Goal: Task Accomplishment & Management: Use online tool/utility

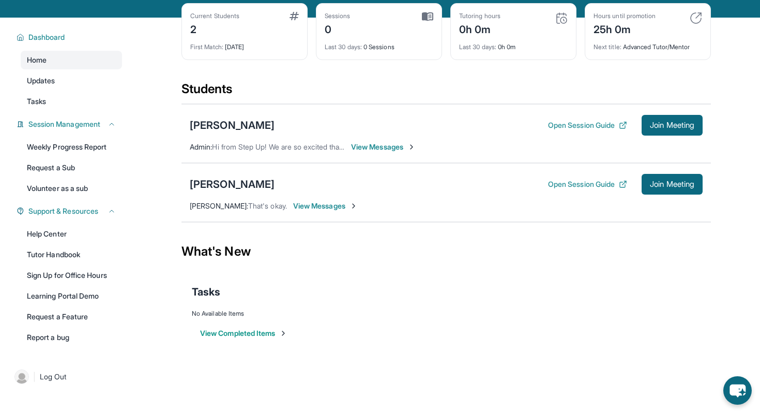
scroll to position [66, 0]
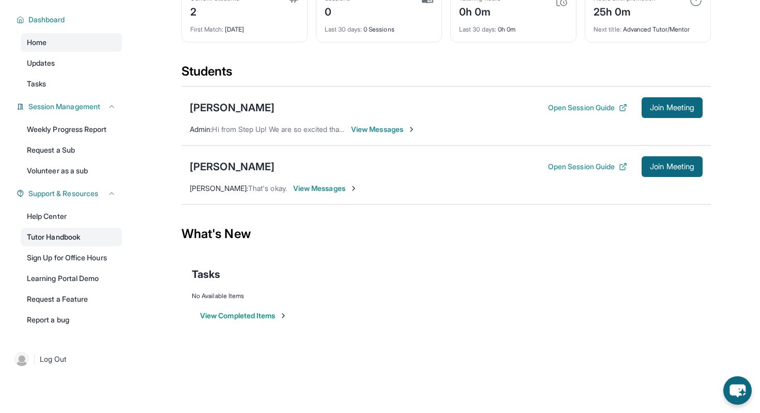
click at [57, 239] on link "Tutor Handbook" at bounding box center [71, 237] width 101 height 19
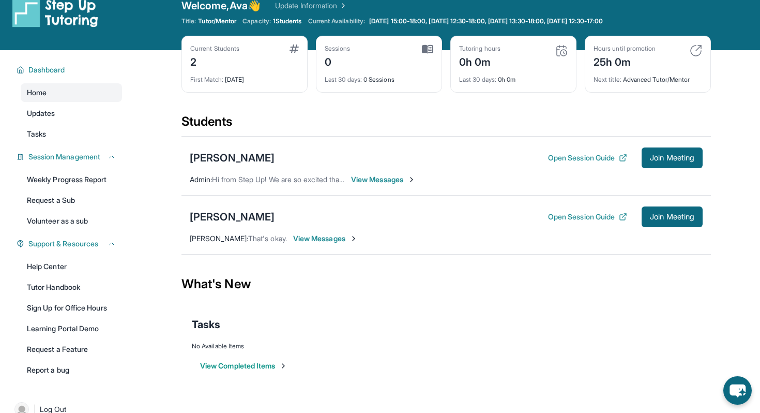
scroll to position [14, 0]
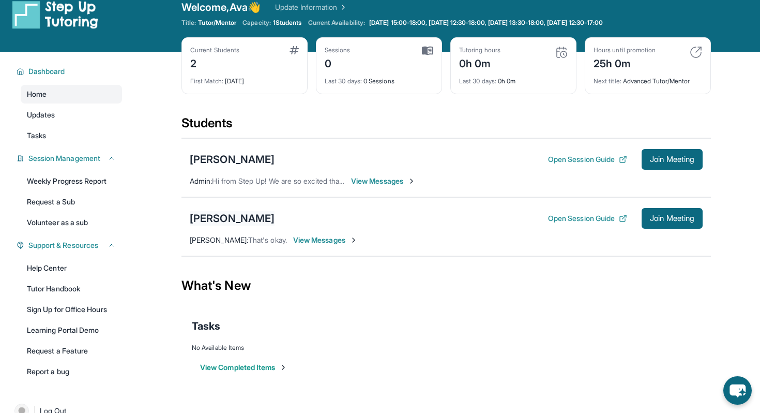
click at [216, 218] on div "[PERSON_NAME]" at bounding box center [232, 218] width 85 height 14
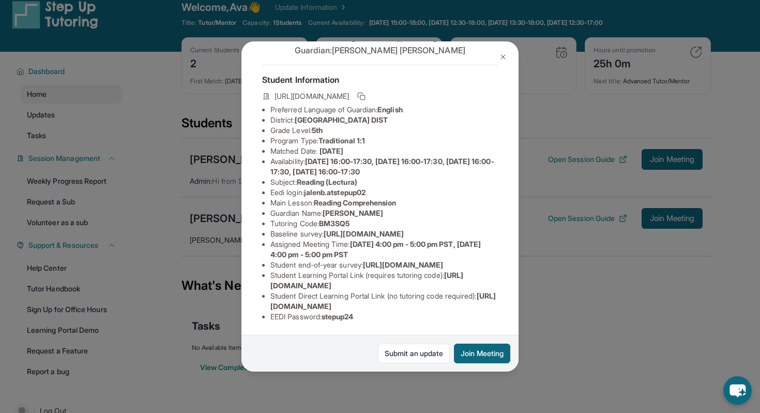
scroll to position [104, 0]
drag, startPoint x: 405, startPoint y: 181, endPoint x: 258, endPoint y: 174, distance: 147.5
click at [258, 174] on div "[PERSON_NAME] Guardian: [PERSON_NAME] Student Information [URL][DOMAIN_NAME] Pr…" at bounding box center [379, 206] width 277 height 330
copy span "[URL][DOMAIN_NAME]"
click at [539, 282] on div "[PERSON_NAME] Guardian: [PERSON_NAME] Student Information [URL][DOMAIN_NAME] Pr…" at bounding box center [380, 206] width 760 height 413
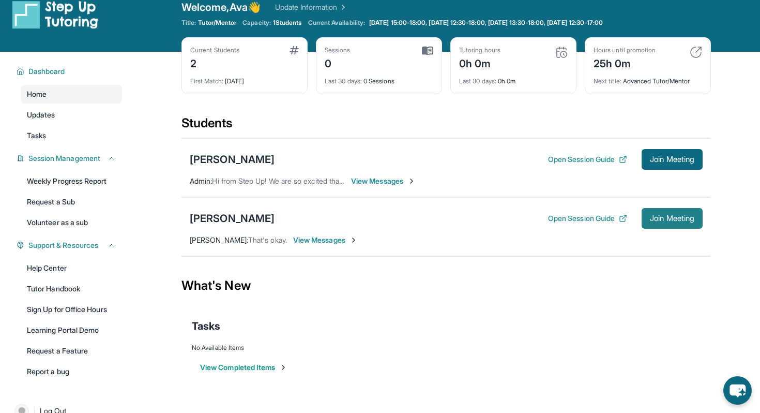
click at [662, 215] on span "Join Meeting" at bounding box center [672, 218] width 44 height 6
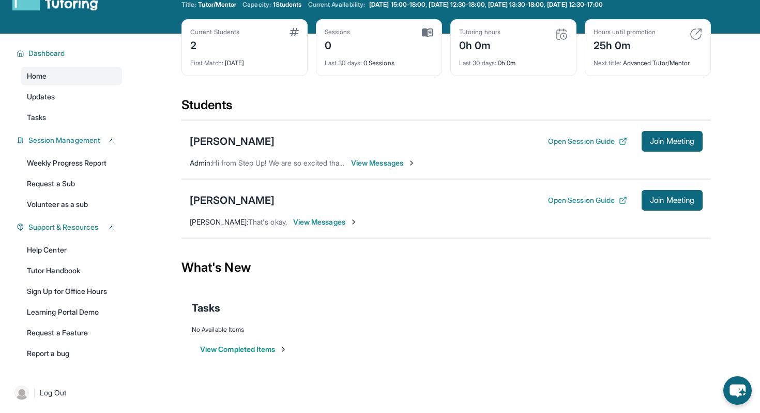
scroll to position [23, 0]
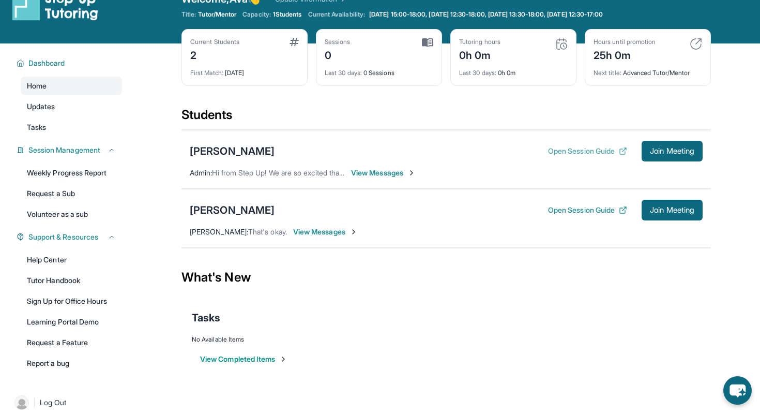
click at [580, 152] on button "Open Session Guide" at bounding box center [587, 151] width 79 height 10
click at [567, 213] on button "Open Session Guide" at bounding box center [587, 210] width 79 height 10
click at [599, 148] on button "Open Session Guide" at bounding box center [587, 151] width 79 height 10
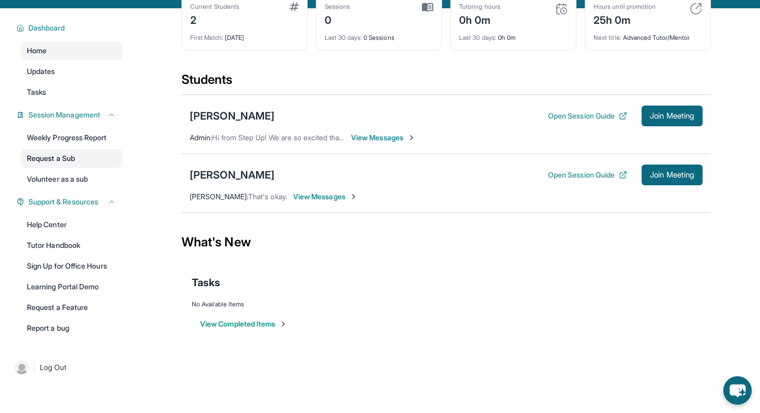
scroll to position [62, 0]
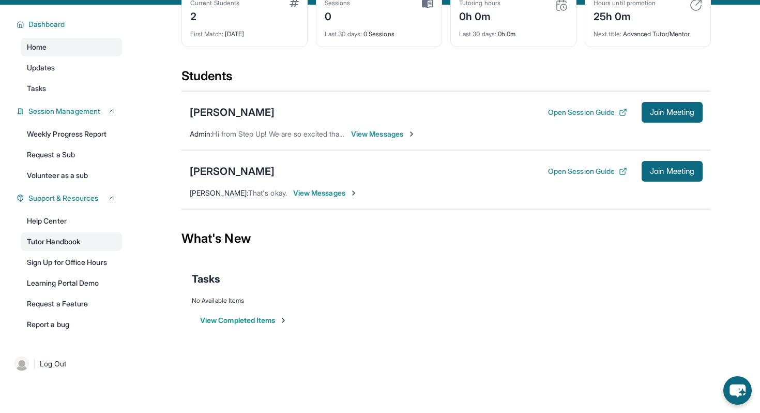
click at [65, 244] on link "Tutor Handbook" at bounding box center [71, 241] width 101 height 19
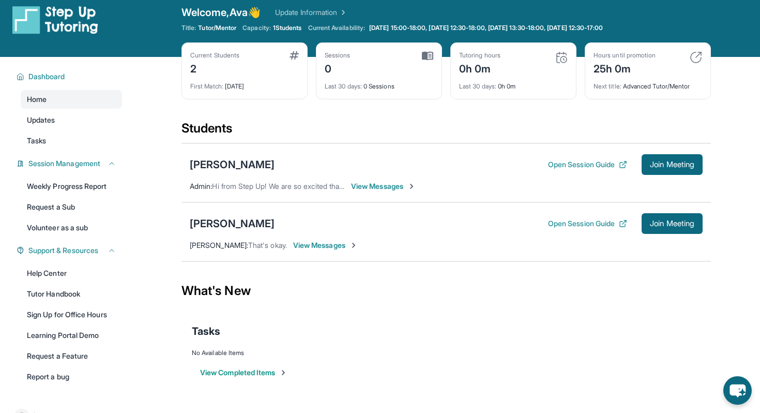
scroll to position [0, 0]
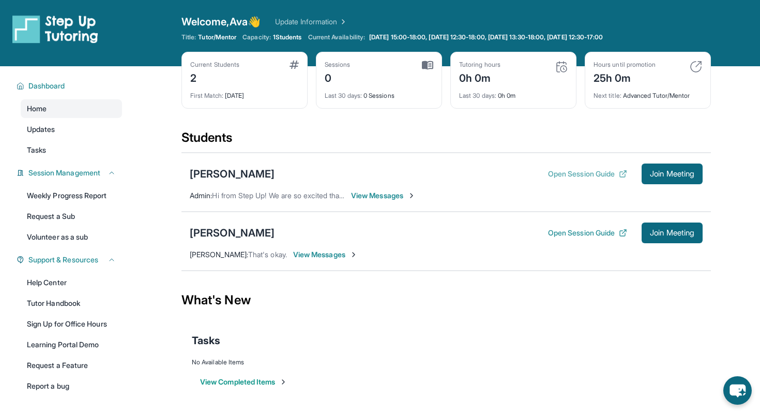
click at [553, 175] on button "Open Session Guide" at bounding box center [587, 174] width 79 height 10
click at [561, 68] on img at bounding box center [561, 67] width 12 height 12
click at [71, 192] on link "Weekly Progress Report" at bounding box center [71, 195] width 101 height 19
click at [216, 235] on div "[PERSON_NAME]" at bounding box center [232, 232] width 85 height 14
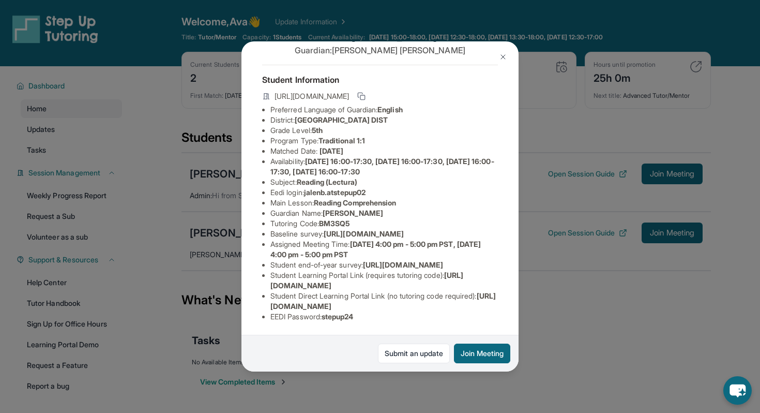
scroll to position [104, 0]
click at [406, 356] on link "Submit an update" at bounding box center [414, 353] width 72 height 20
click at [557, 323] on div "[PERSON_NAME] Guardian: [PERSON_NAME] Student Information [URL][DOMAIN_NAME] Pr…" at bounding box center [380, 206] width 760 height 413
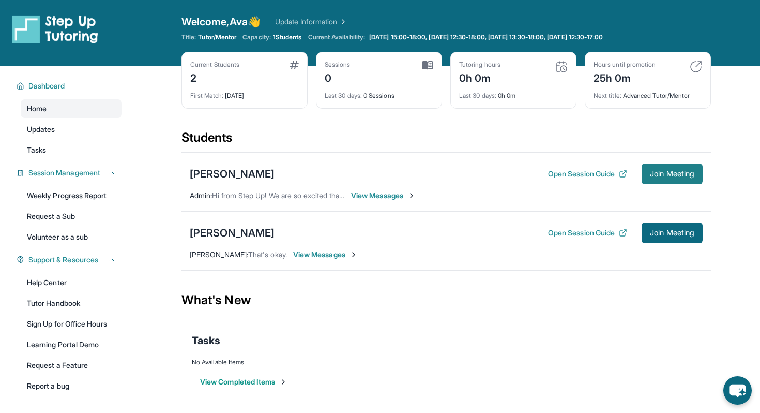
click at [650, 175] on span "Join Meeting" at bounding box center [672, 174] width 44 height 6
click at [571, 230] on button "Open Session Guide" at bounding box center [587, 233] width 79 height 10
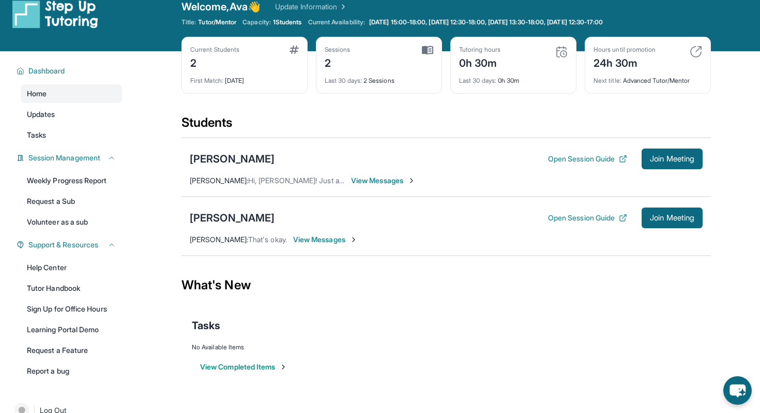
scroll to position [11, 0]
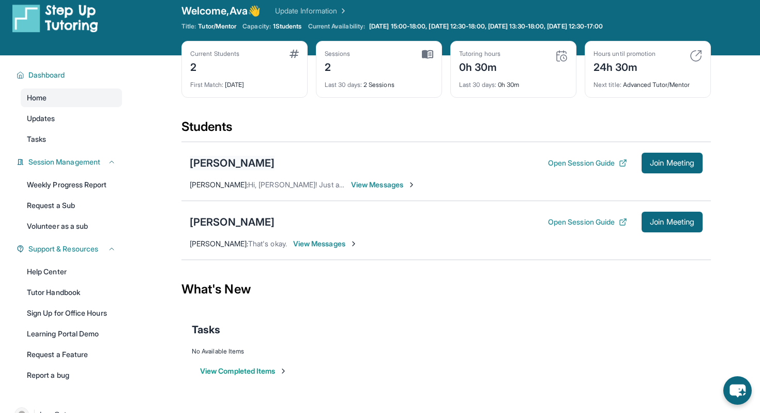
click at [196, 162] on div "[PERSON_NAME]" at bounding box center [232, 163] width 85 height 14
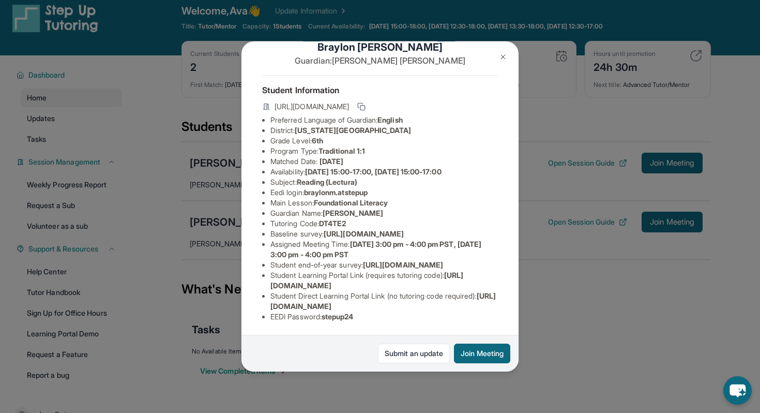
scroll to position [94, 0]
click at [499, 54] on img at bounding box center [503, 57] width 8 height 8
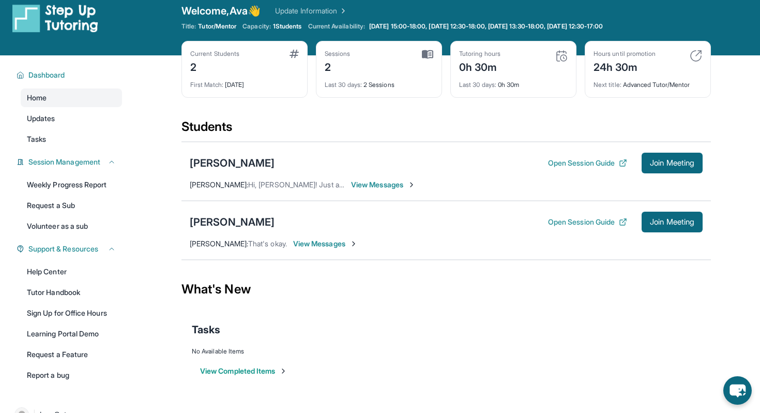
click at [574, 215] on div "Open Session Guide Join Meeting" at bounding box center [625, 221] width 155 height 21
click at [573, 221] on button "Open Session Guide" at bounding box center [587, 222] width 79 height 10
click at [236, 219] on div "[PERSON_NAME]" at bounding box center [232, 222] width 85 height 14
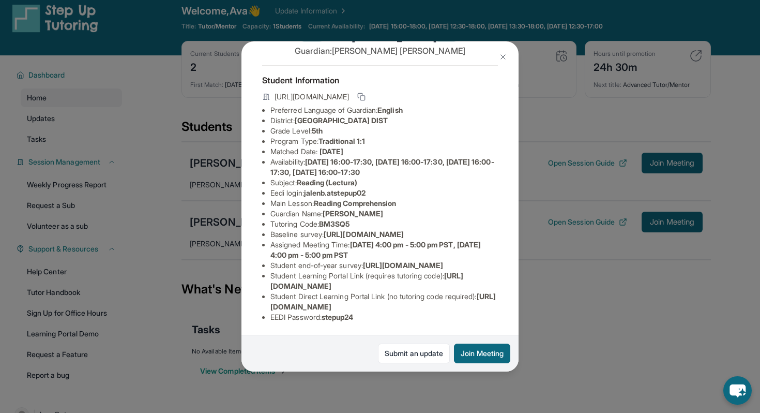
scroll to position [38, 0]
click at [502, 61] on button at bounding box center [503, 57] width 21 height 21
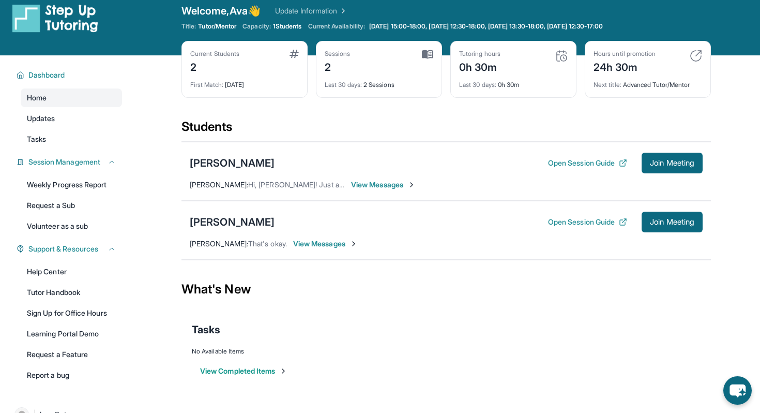
click at [313, 11] on link "Update Information" at bounding box center [311, 11] width 72 height 10
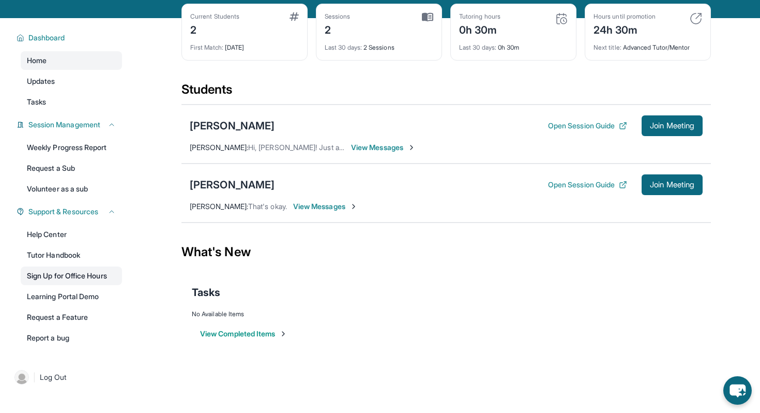
scroll to position [49, 0]
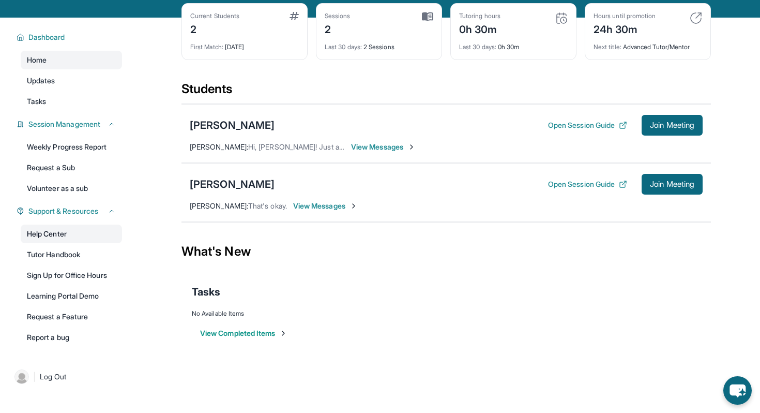
click at [94, 235] on link "Help Center" at bounding box center [71, 233] width 101 height 19
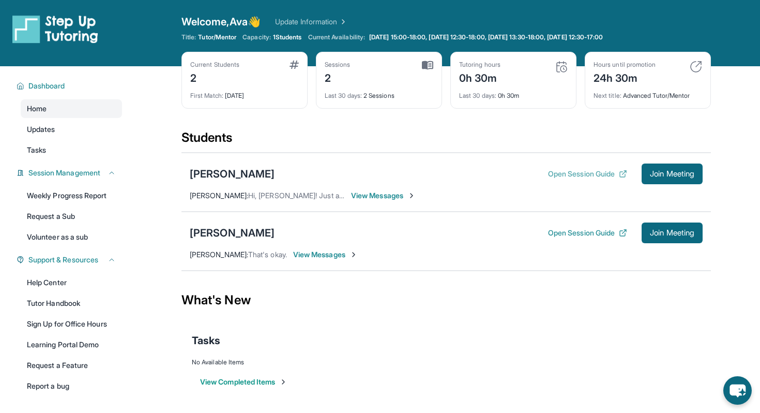
click at [563, 175] on button "Open Session Guide" at bounding box center [587, 174] width 79 height 10
